Goal: Find specific page/section: Find specific page/section

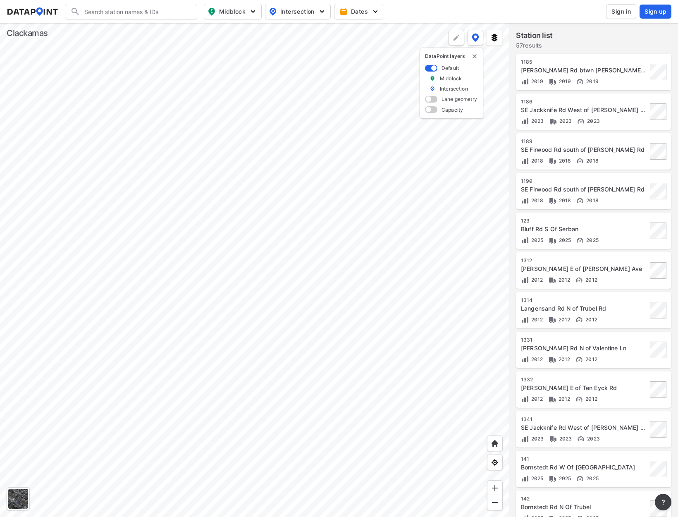
click at [253, 215] on div at bounding box center [254, 269] width 509 height 493
click at [350, 167] on div at bounding box center [254, 269] width 509 height 493
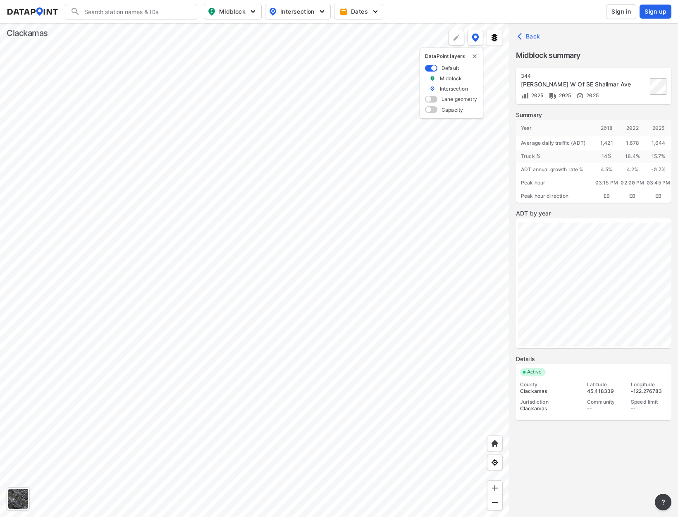
click at [619, 14] on span "Sign in" at bounding box center [620, 11] width 19 height 8
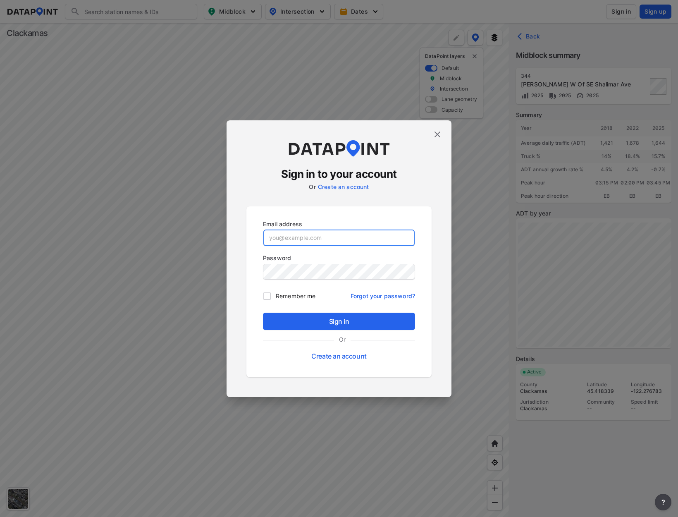
type input "[EMAIL_ADDRESS][DOMAIN_NAME]"
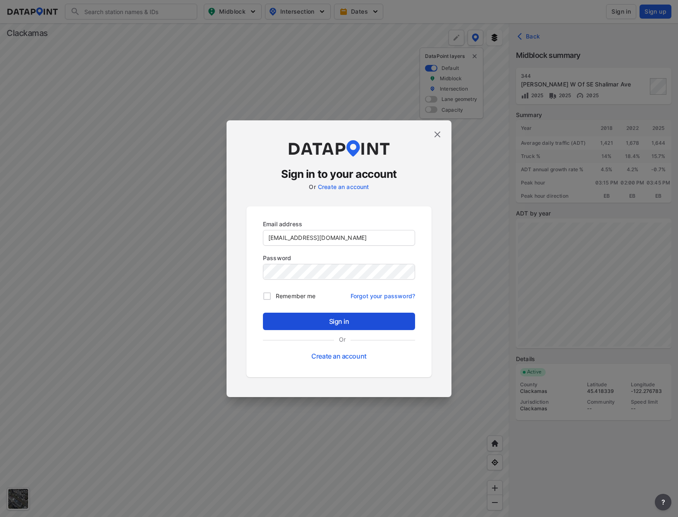
click at [339, 322] on span "Sign in" at bounding box center [338, 321] width 139 height 10
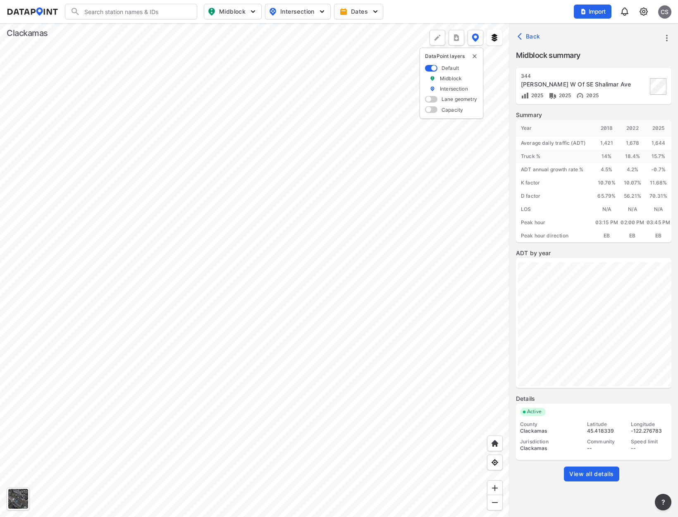
click at [212, 311] on div at bounding box center [254, 269] width 509 height 493
click at [305, 257] on div at bounding box center [254, 269] width 509 height 493
click at [403, 130] on div at bounding box center [254, 269] width 509 height 493
click at [585, 469] on span "View all details" at bounding box center [591, 473] width 45 height 8
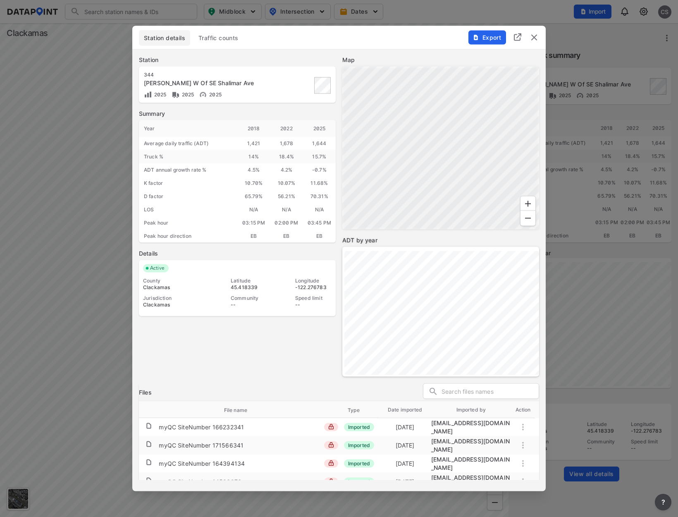
click at [215, 39] on span "Traffic counts" at bounding box center [218, 38] width 40 height 8
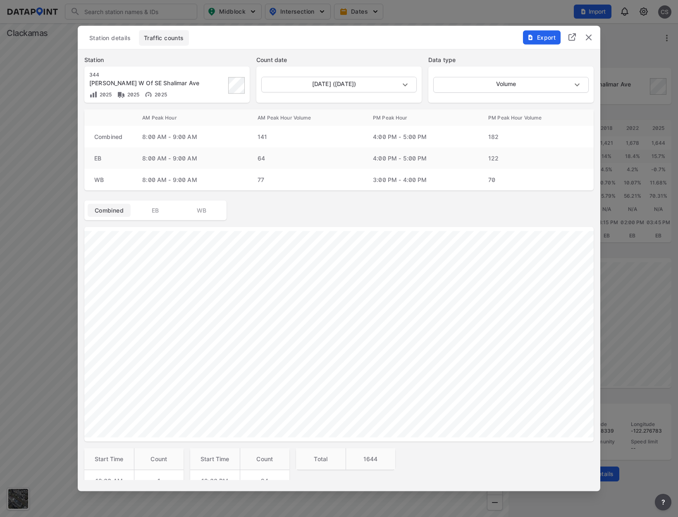
click at [585, 40] on img "delete" at bounding box center [589, 38] width 10 height 10
